Goal: Information Seeking & Learning: Check status

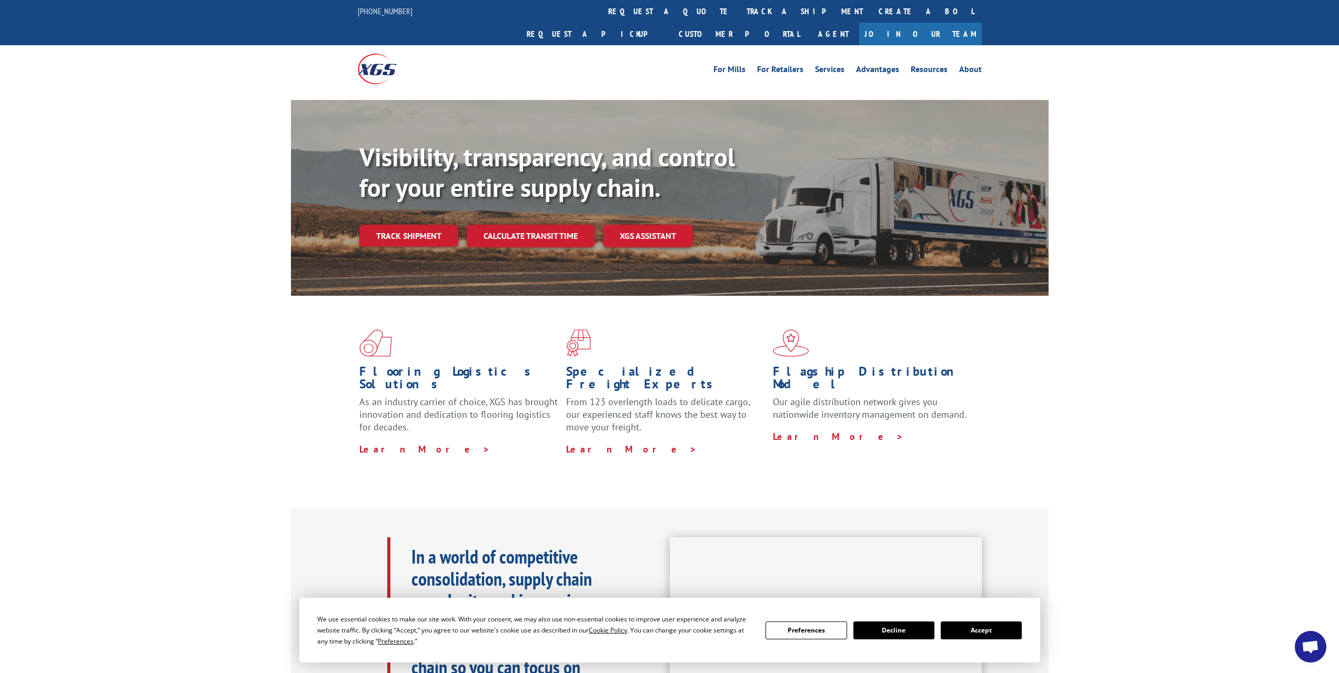
click at [976, 636] on button "Accept" at bounding box center [980, 630] width 81 height 18
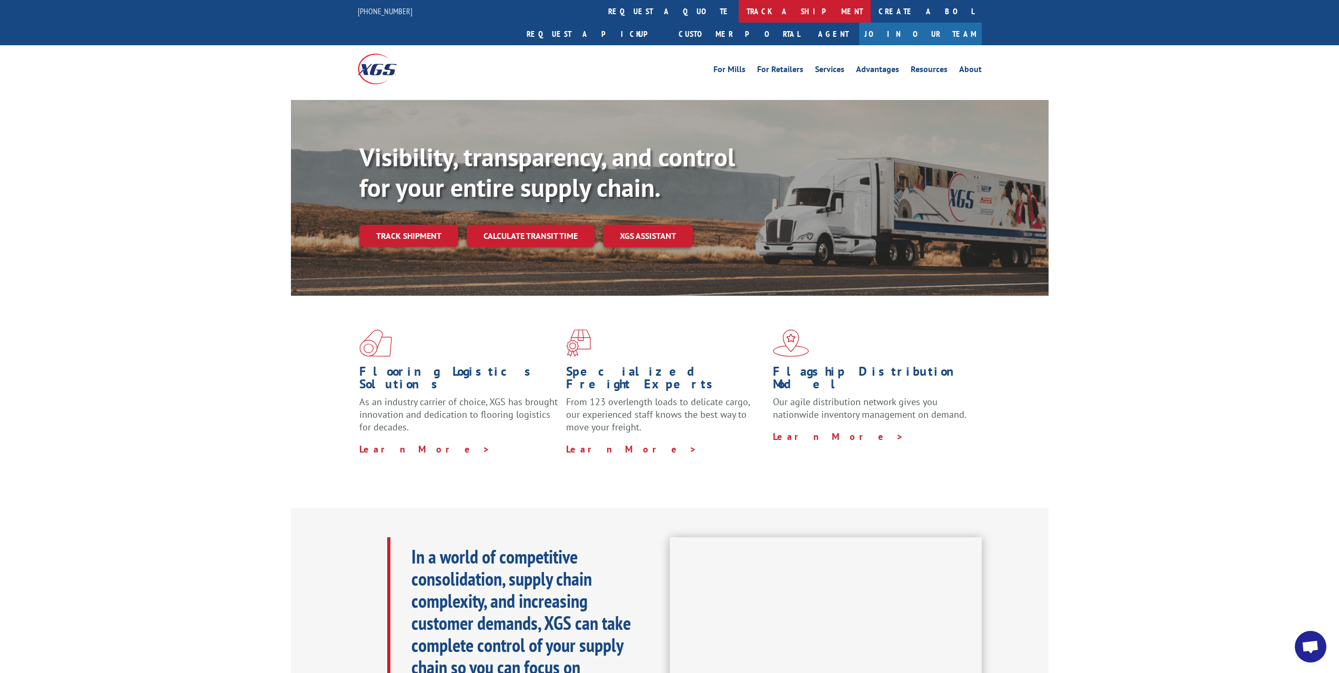
click at [738, 9] on link "track a shipment" at bounding box center [804, 11] width 132 height 23
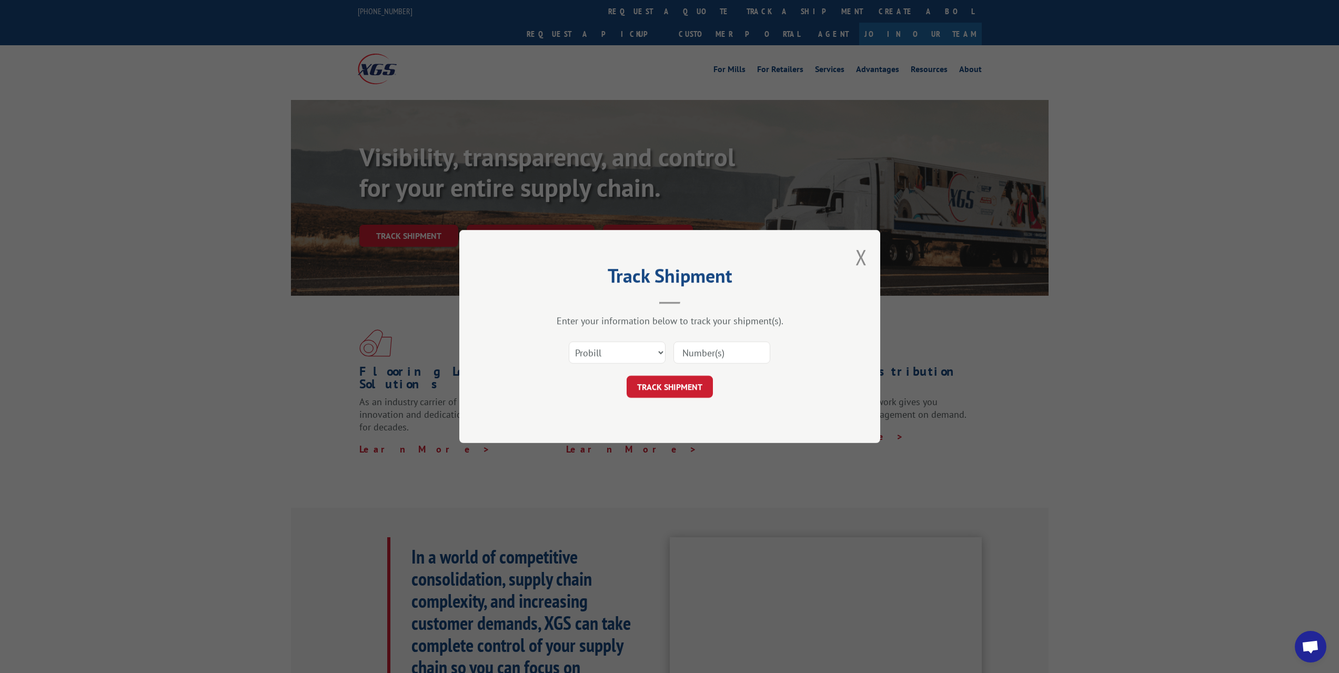
click at [725, 356] on input at bounding box center [721, 352] width 97 height 22
type input "6"
type input "17271386"
click button "TRACK SHIPMENT" at bounding box center [669, 387] width 86 height 22
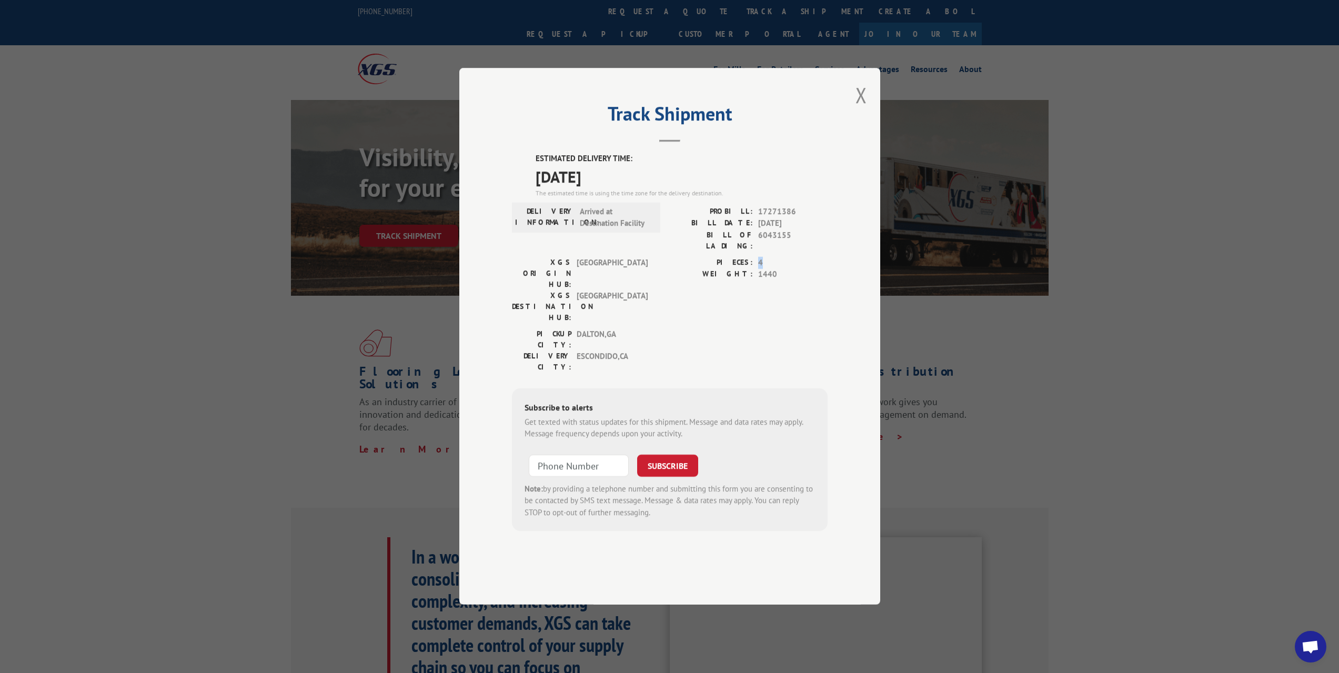
drag, startPoint x: 763, startPoint y: 283, endPoint x: 755, endPoint y: 282, distance: 8.5
click at [755, 269] on div "PIECES: 4" at bounding box center [749, 263] width 158 height 12
click at [862, 109] on button "Close modal" at bounding box center [861, 95] width 12 height 28
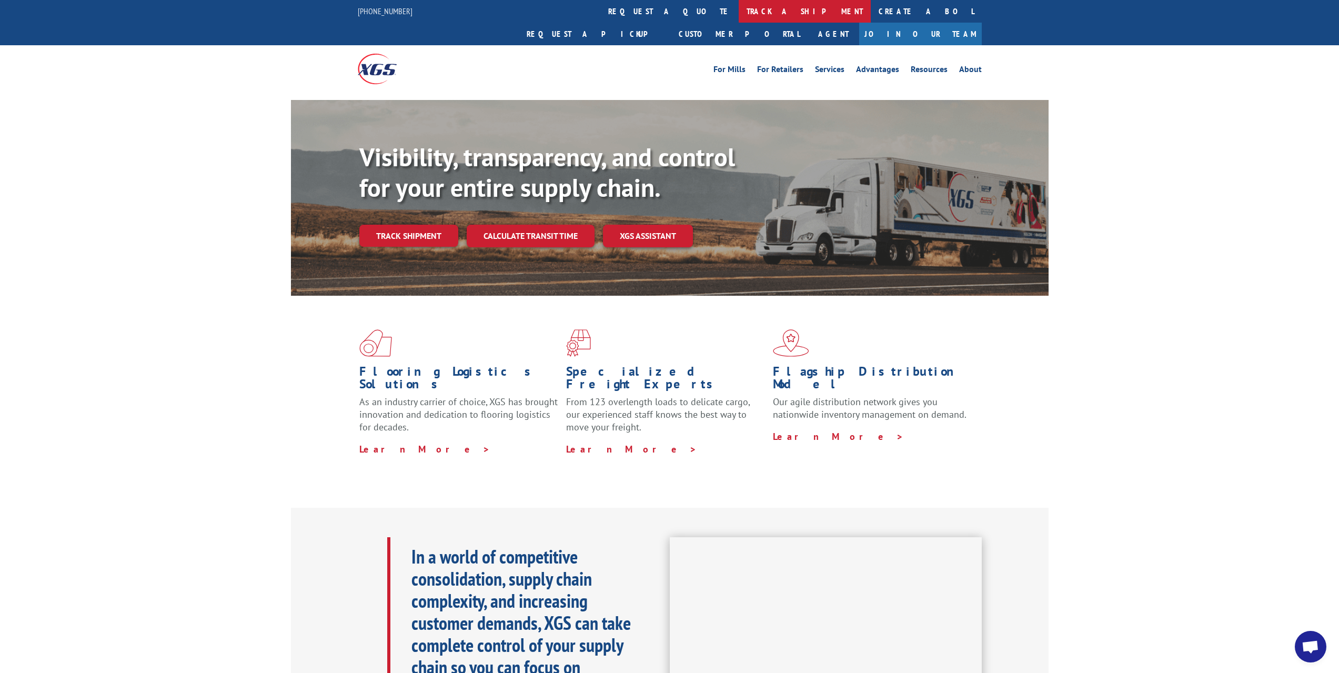
click at [738, 15] on link "track a shipment" at bounding box center [804, 11] width 132 height 23
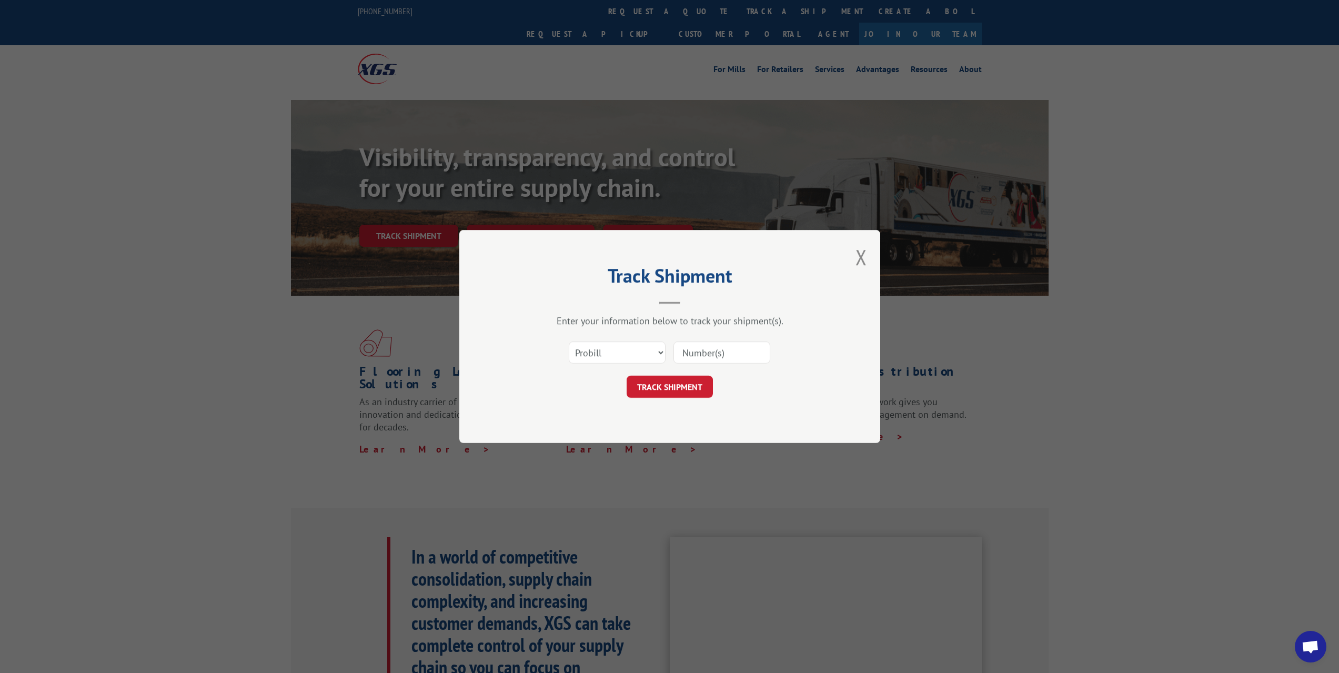
click at [697, 359] on input at bounding box center [721, 352] width 97 height 22
type input "17271386"
click at [694, 382] on button "TRACK SHIPMENT" at bounding box center [669, 387] width 86 height 22
